Goal: Transaction & Acquisition: Register for event/course

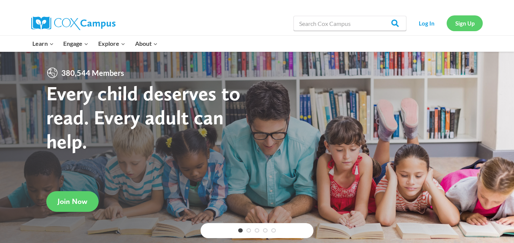
click at [456, 21] on link "Sign Up" at bounding box center [465, 22] width 36 height 15
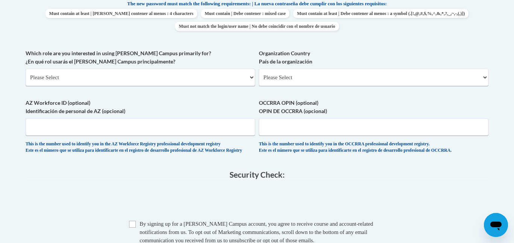
scroll to position [409, 0]
type input "sdiedrick06@gmail.com"
click at [293, 75] on select "Please Select United States | Estados Unidos Outside of the United States | Fue…" at bounding box center [374, 76] width 230 height 17
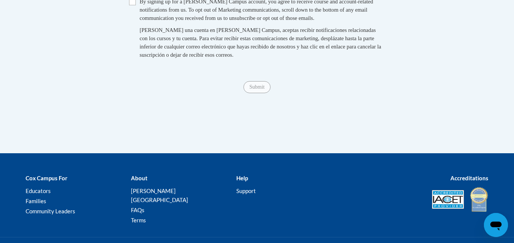
scroll to position [634, 0]
